Goal: Check status: Check status

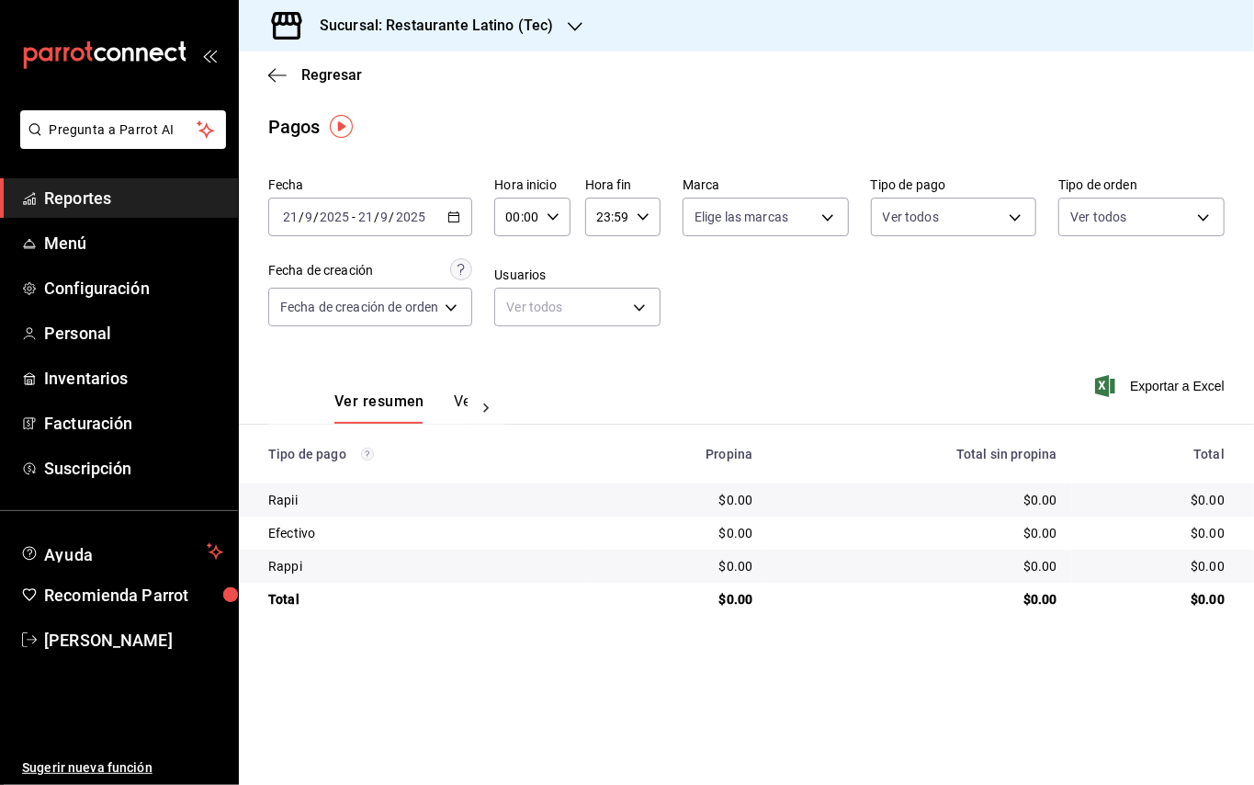
click at [142, 215] on link "Reportes" at bounding box center [119, 198] width 238 height 40
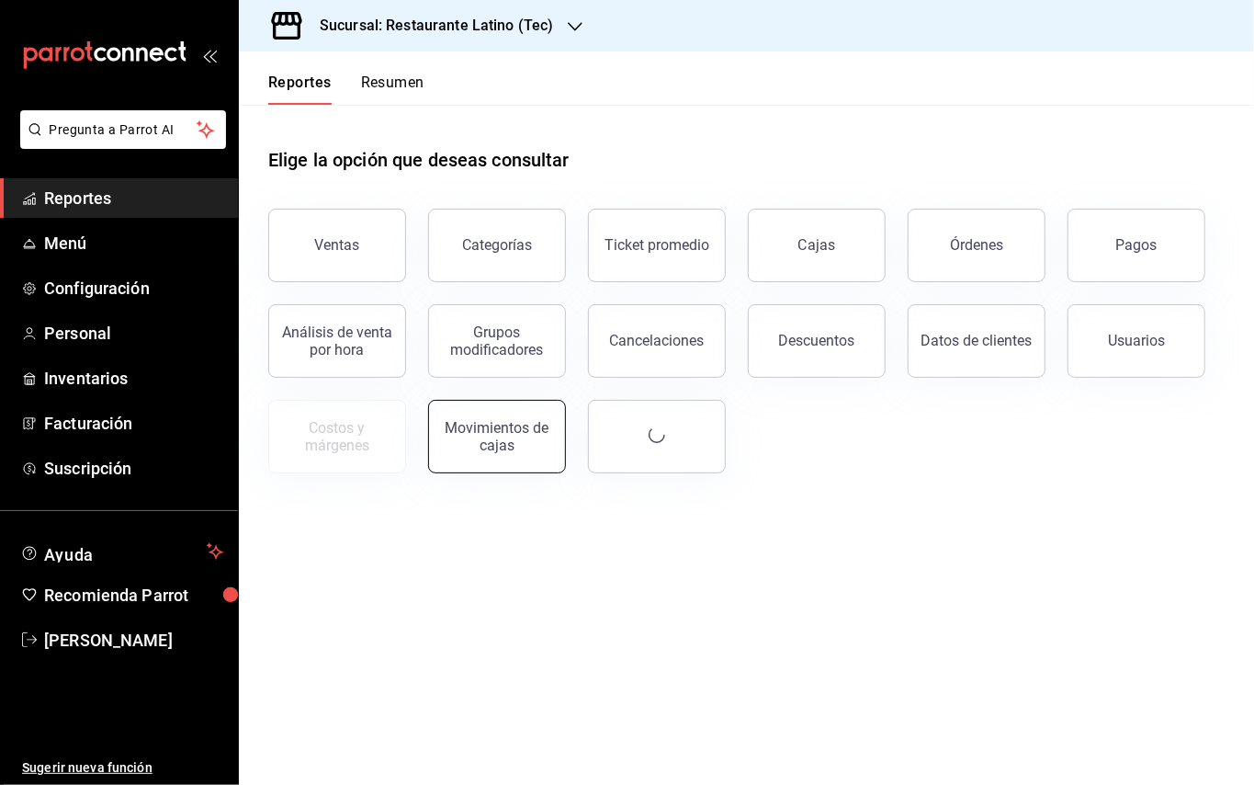
click at [464, 415] on button "Movimientos de cajas" at bounding box center [497, 437] width 138 height 74
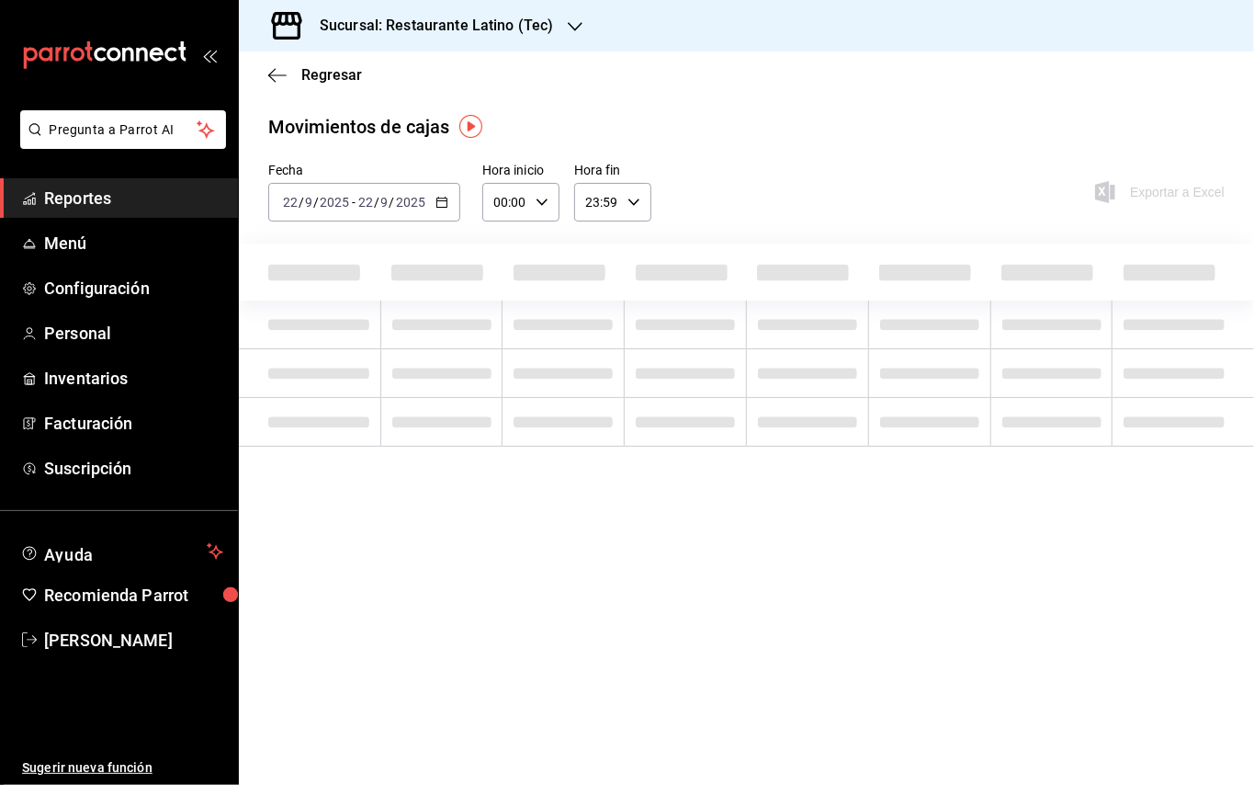
click at [519, 30] on h3 "Sucursal: Restaurante Latino (Tec)" at bounding box center [429, 26] width 248 height 22
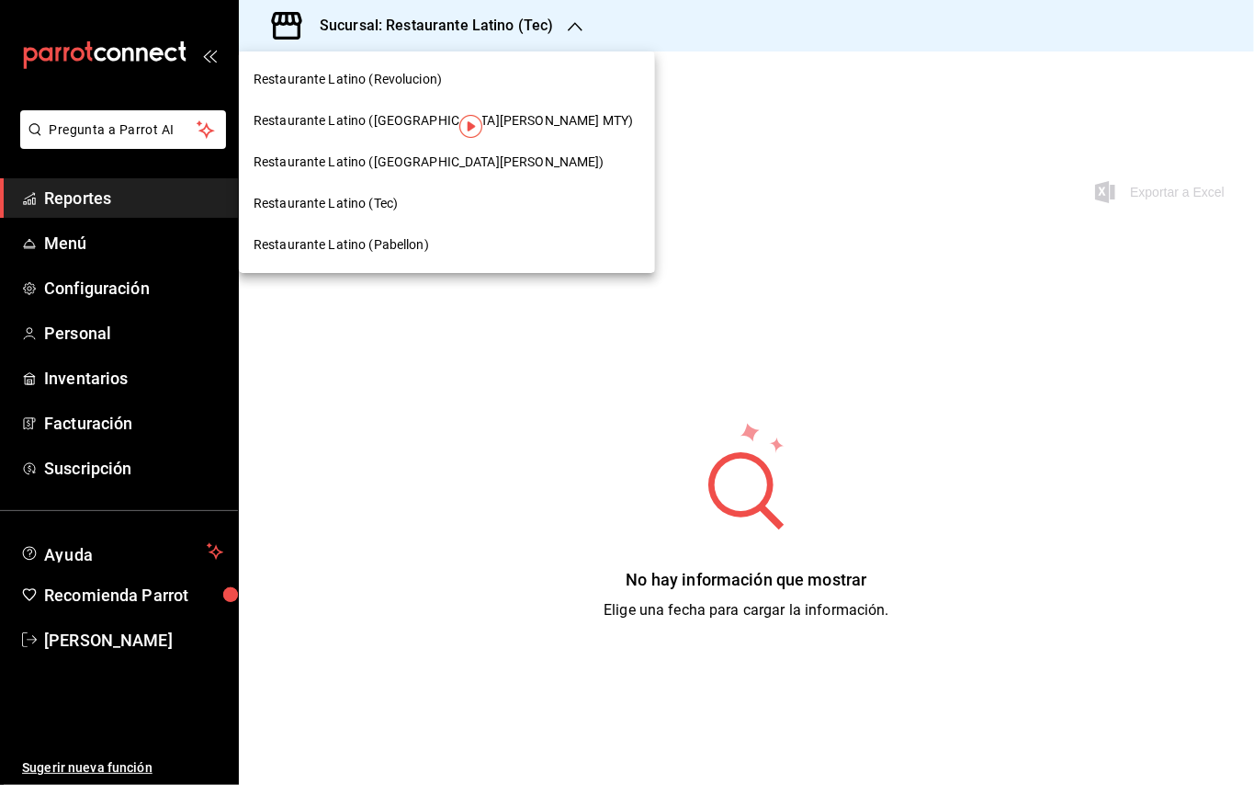
click at [409, 75] on span "Restaurante Latino (Revolucion)" at bounding box center [348, 79] width 188 height 19
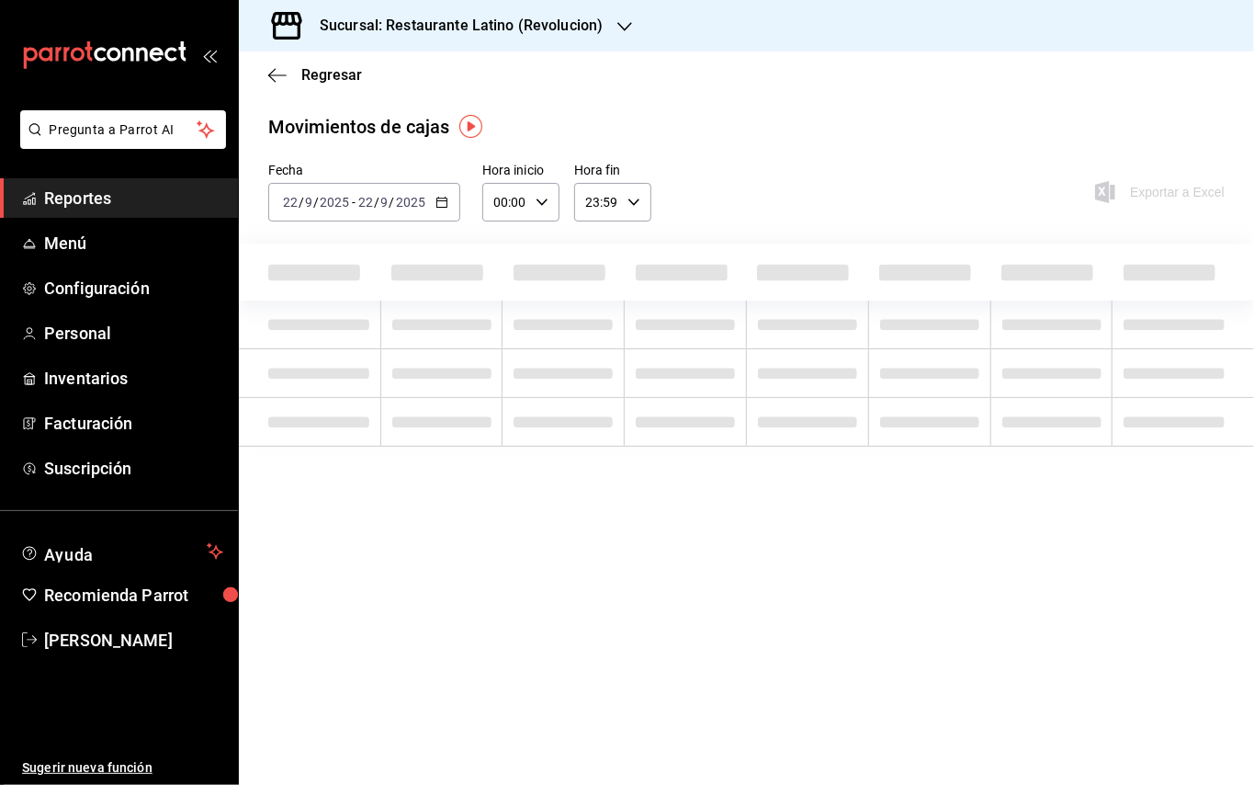
click at [438, 193] on div "[DATE] [DATE] - [DATE] [DATE]" at bounding box center [364, 202] width 192 height 39
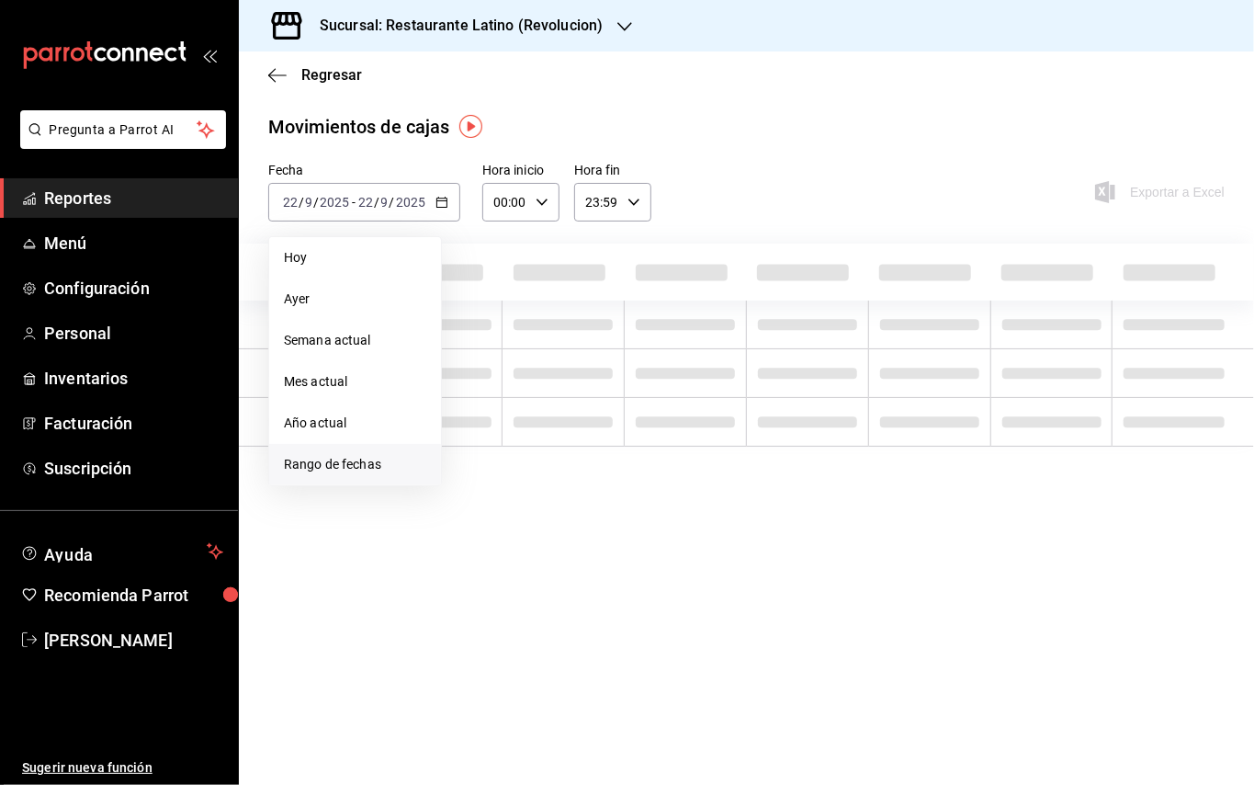
click at [371, 447] on li "Rango de fechas" at bounding box center [355, 464] width 172 height 41
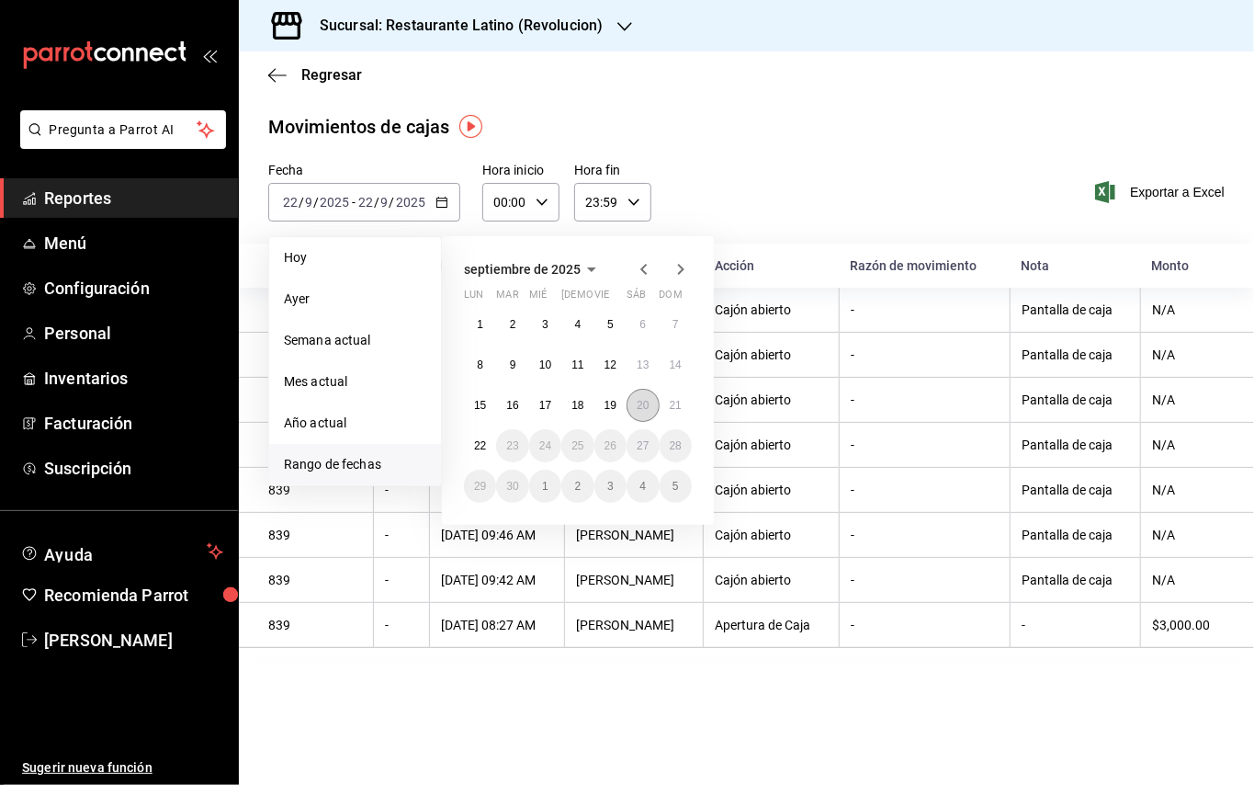
click at [641, 393] on button "20" at bounding box center [643, 405] width 32 height 33
